Goal: Information Seeking & Learning: Check status

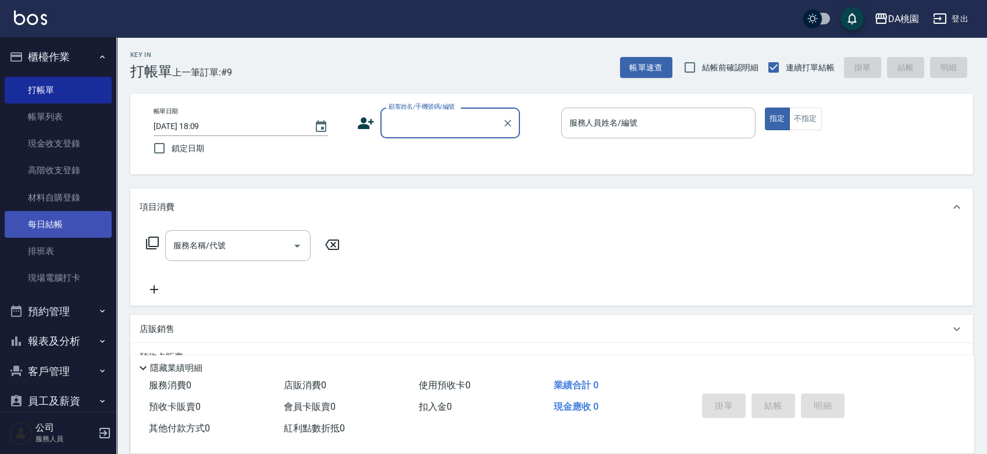
click at [33, 228] on link "每日結帳" at bounding box center [58, 224] width 107 height 27
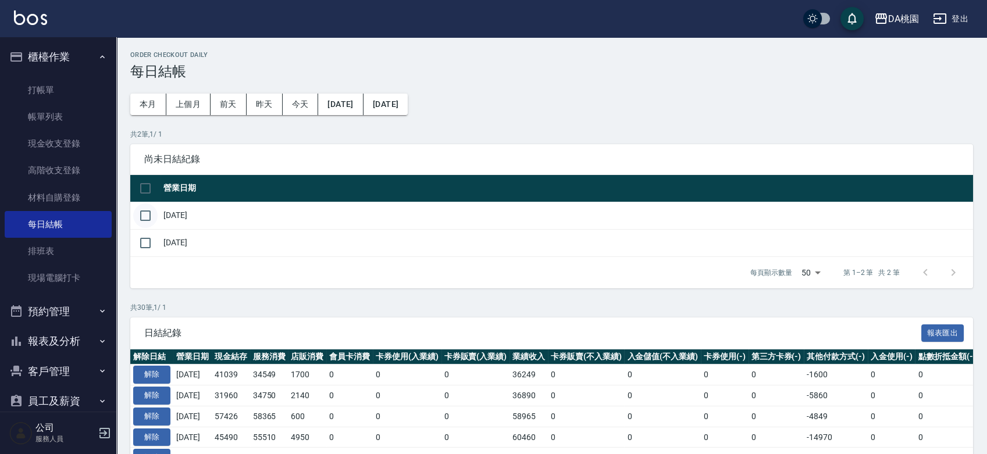
click at [145, 208] on input "checkbox" at bounding box center [145, 216] width 24 height 24
checkbox input "true"
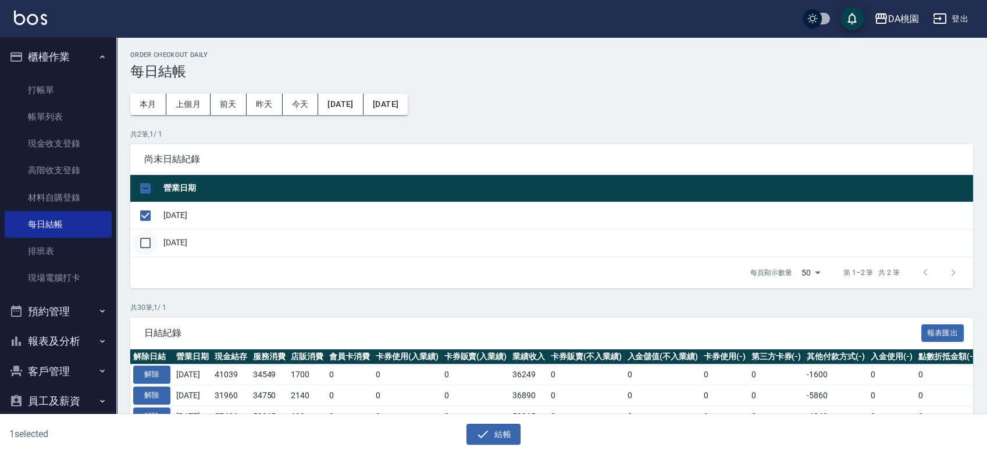
click at [149, 251] on input "checkbox" at bounding box center [145, 243] width 24 height 24
checkbox input "true"
click at [145, 236] on input "checkbox" at bounding box center [145, 243] width 24 height 24
checkbox input "false"
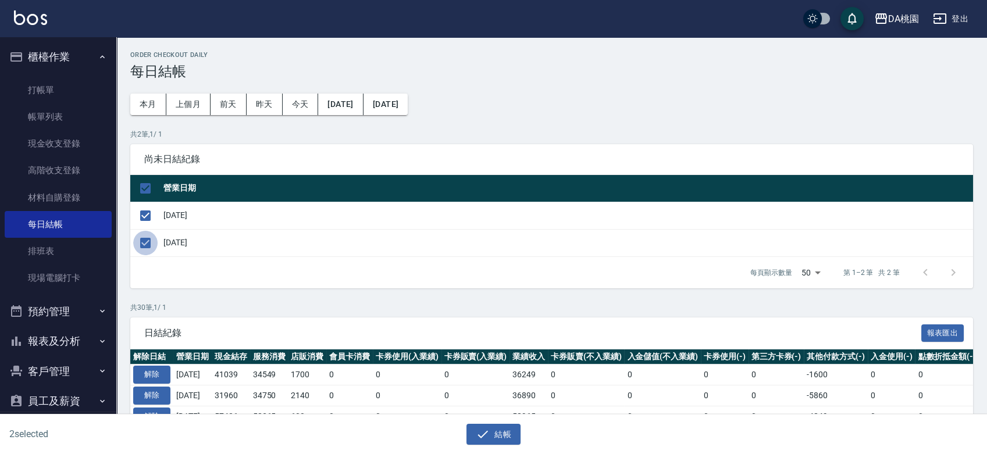
checkbox input "false"
click at [145, 236] on input "checkbox" at bounding box center [145, 243] width 24 height 24
checkbox input "true"
click at [485, 432] on icon "button" at bounding box center [483, 435] width 14 height 14
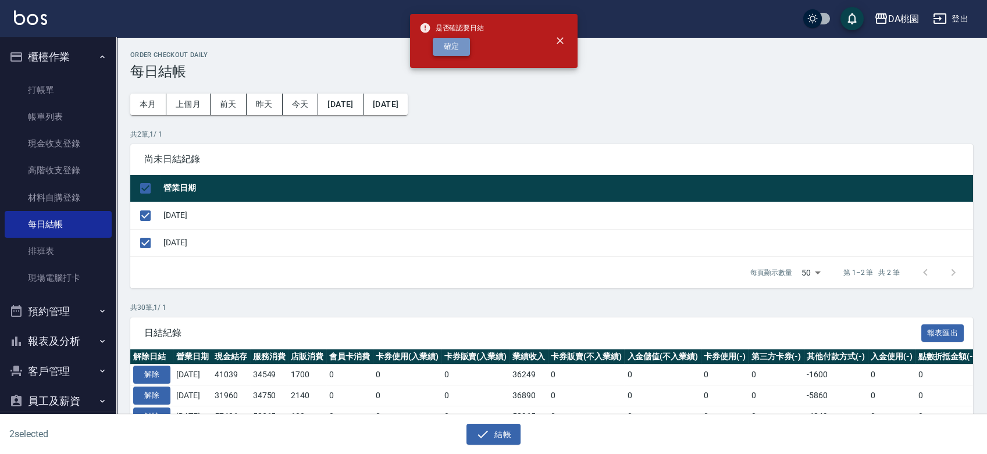
click at [461, 50] on button "確定" at bounding box center [451, 47] width 37 height 18
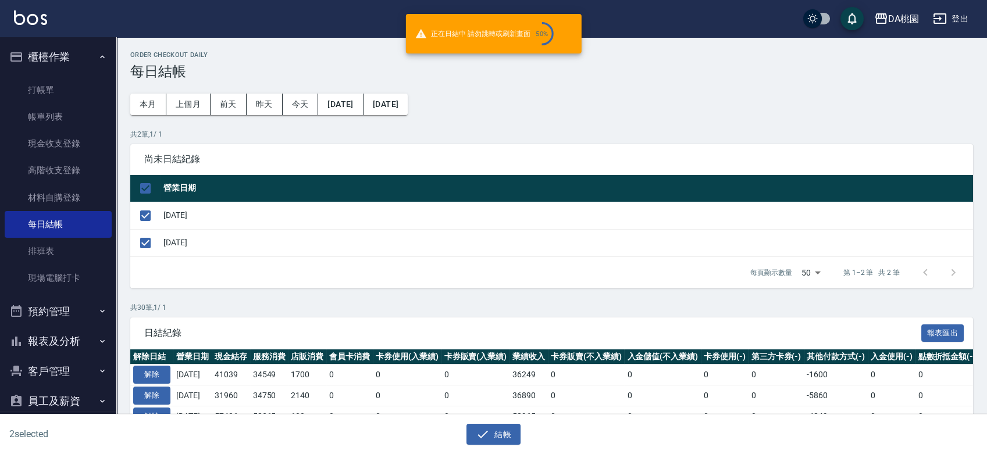
checkbox input "false"
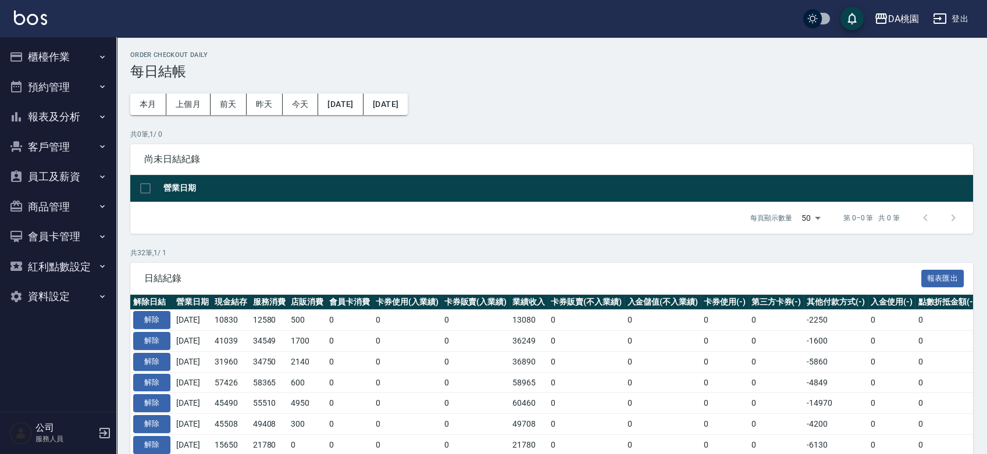
click at [65, 123] on button "報表及分析" at bounding box center [58, 117] width 107 height 30
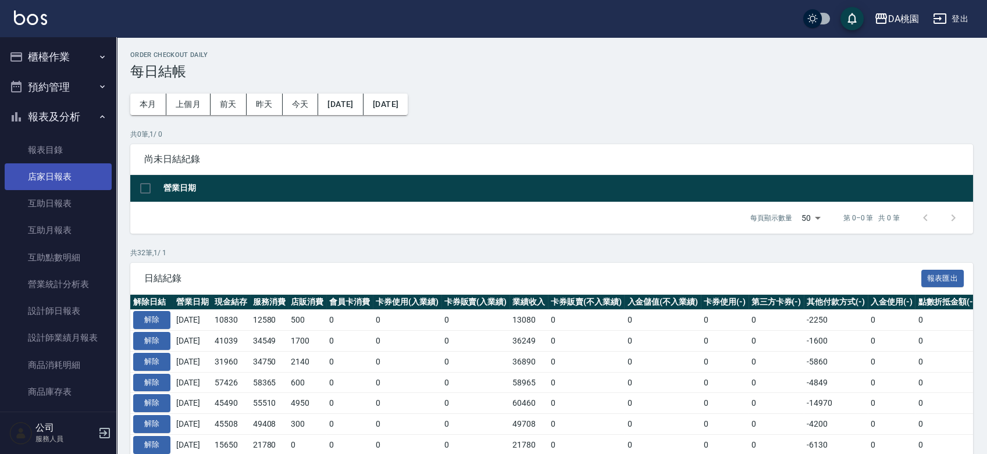
click at [61, 182] on link "店家日報表" at bounding box center [58, 177] width 107 height 27
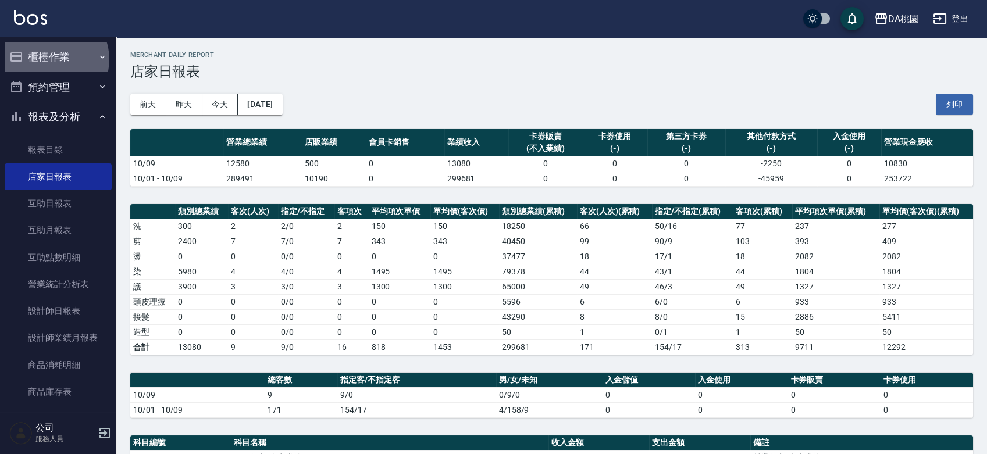
click at [51, 59] on button "櫃檯作業" at bounding box center [58, 57] width 107 height 30
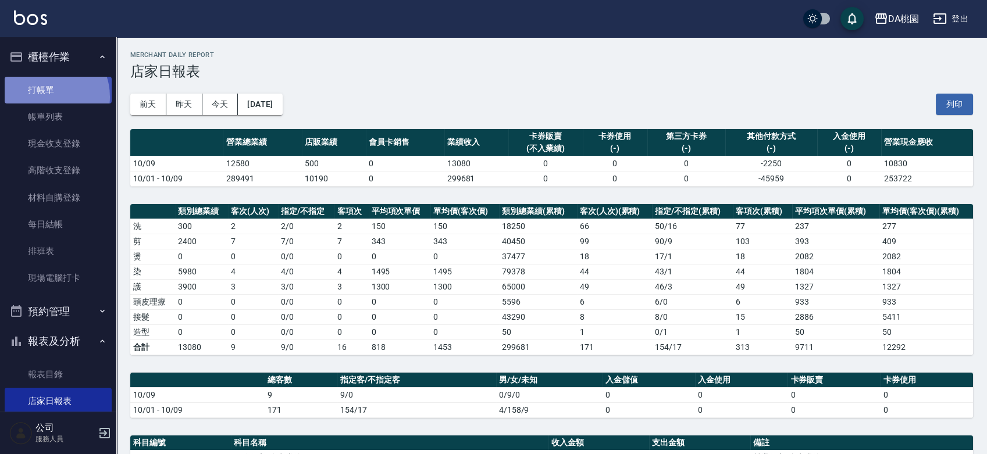
click at [44, 97] on link "打帳單" at bounding box center [58, 90] width 107 height 27
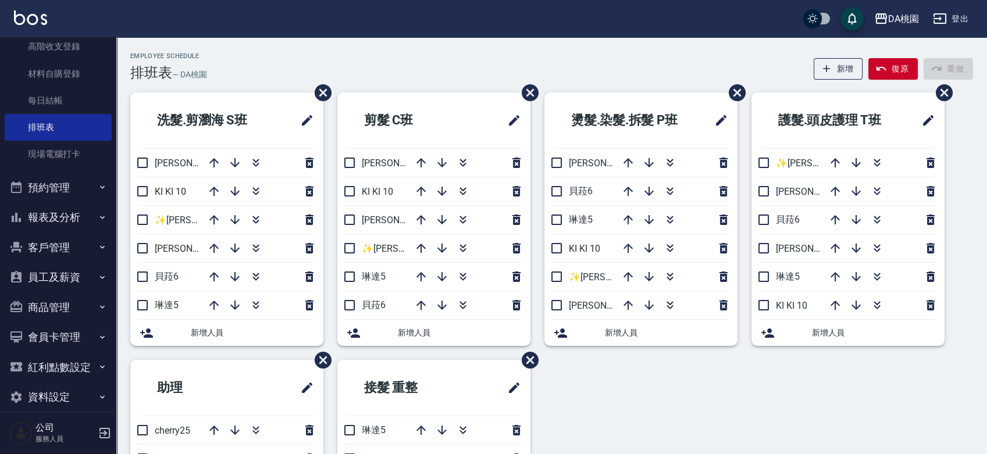
scroll to position [138, 0]
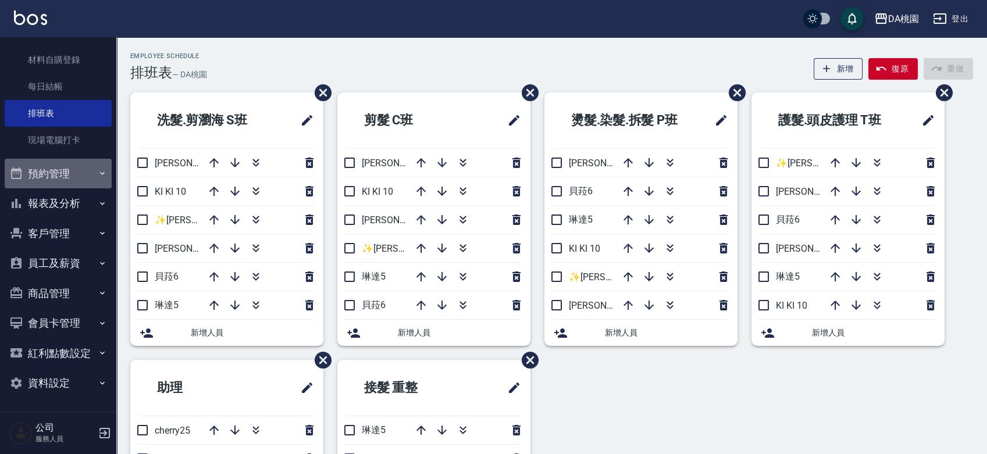
click at [70, 173] on button "預約管理" at bounding box center [58, 174] width 107 height 30
click at [57, 206] on button "報表及分析" at bounding box center [58, 204] width 107 height 30
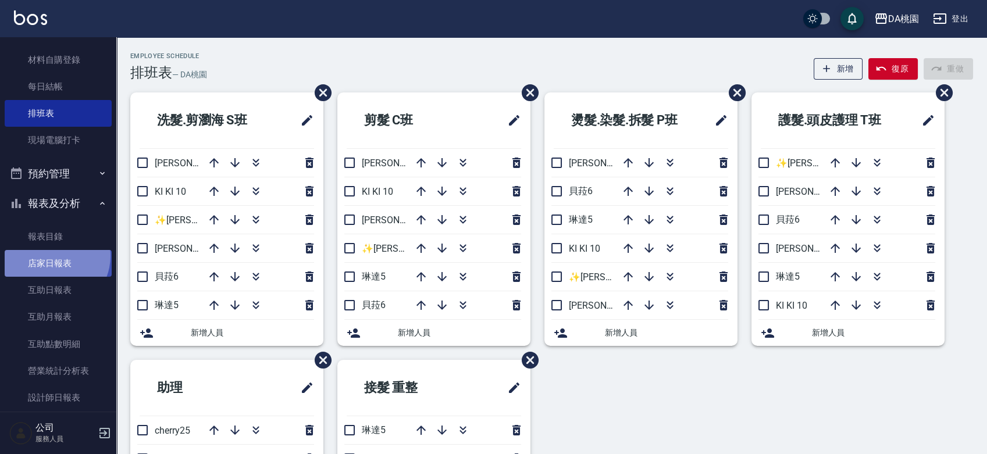
click at [51, 255] on link "店家日報表" at bounding box center [58, 263] width 107 height 27
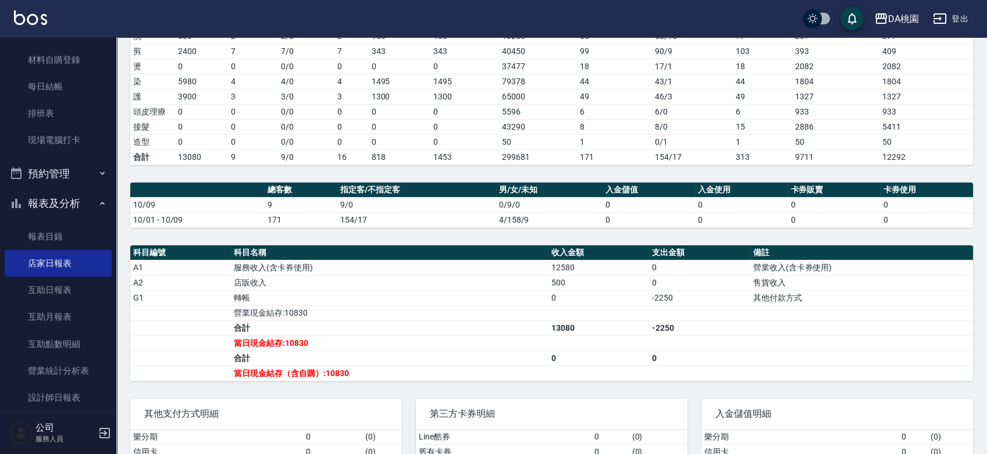
scroll to position [194, 0]
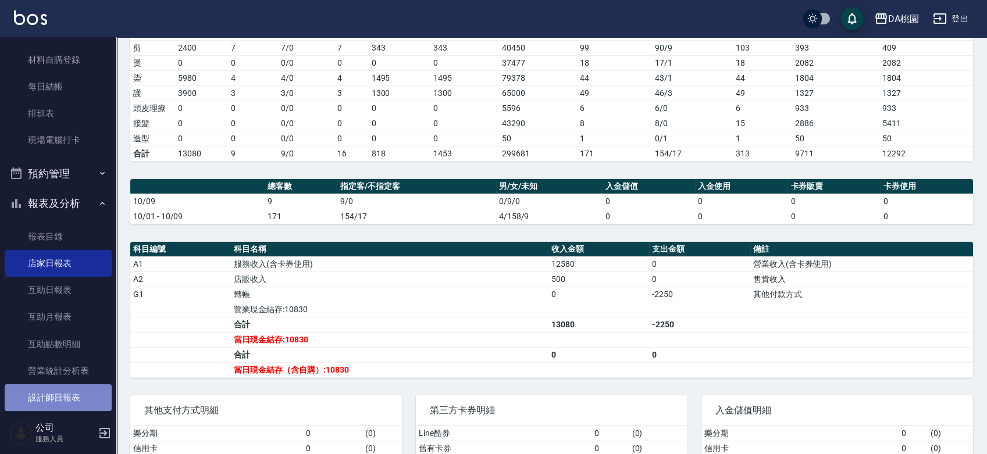
click at [61, 390] on link "設計師日報表" at bounding box center [58, 398] width 107 height 27
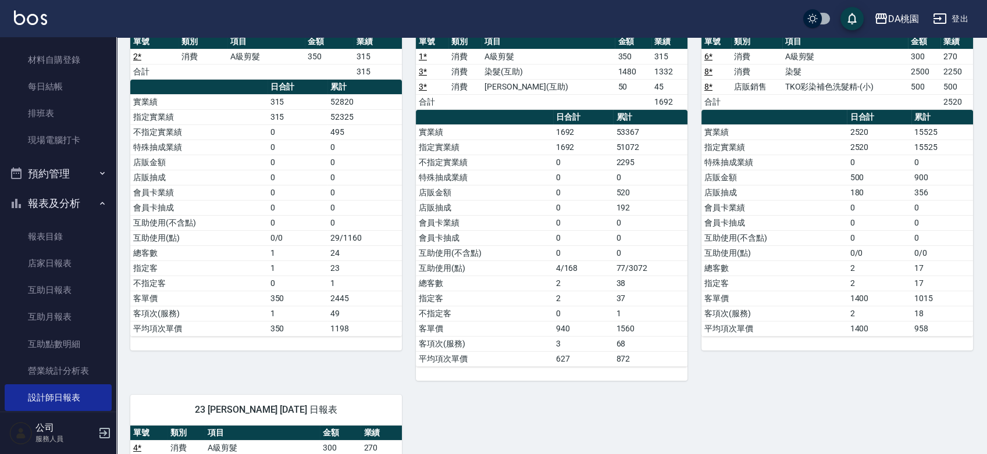
scroll to position [129, 0]
